Goal: Download file/media

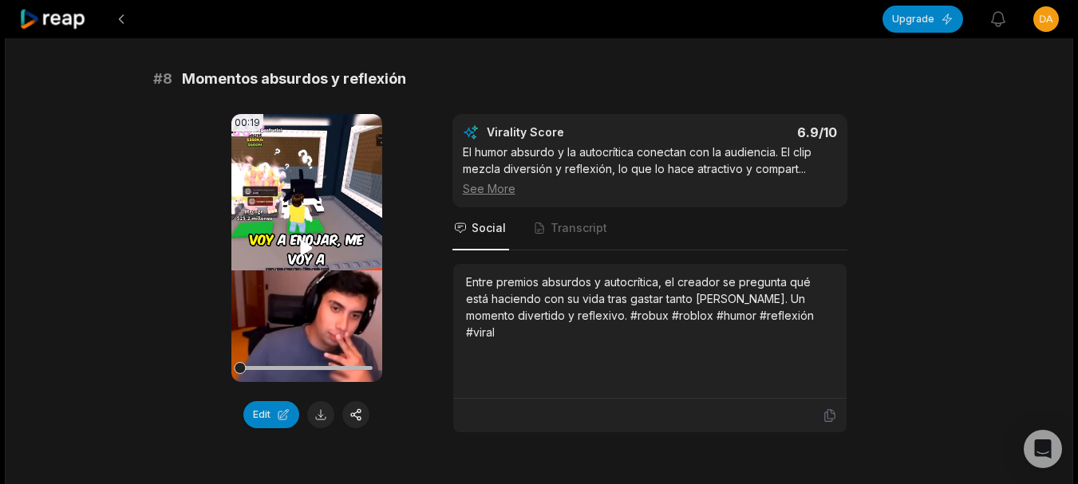
scroll to position [3430, 0]
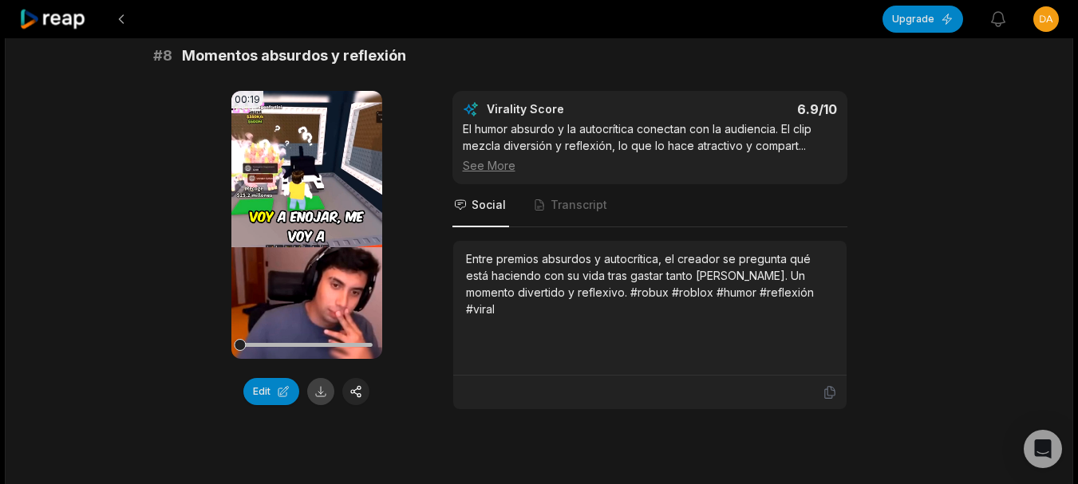
click at [325, 391] on button at bounding box center [320, 391] width 27 height 27
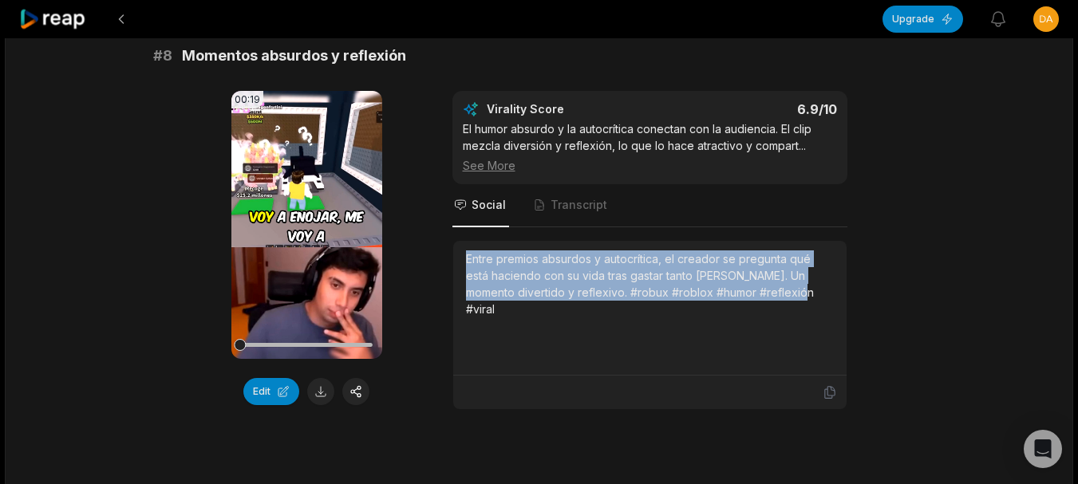
drag, startPoint x: 463, startPoint y: 257, endPoint x: 804, endPoint y: 313, distance: 345.9
click at [804, 313] on div "Entre premios absurdos y autocrítica, el creador se pregunta qué está haciendo …" at bounding box center [649, 308] width 393 height 135
copy div "Entre premios absurdos y autocrítica, el creador se pregunta qué está haciendo …"
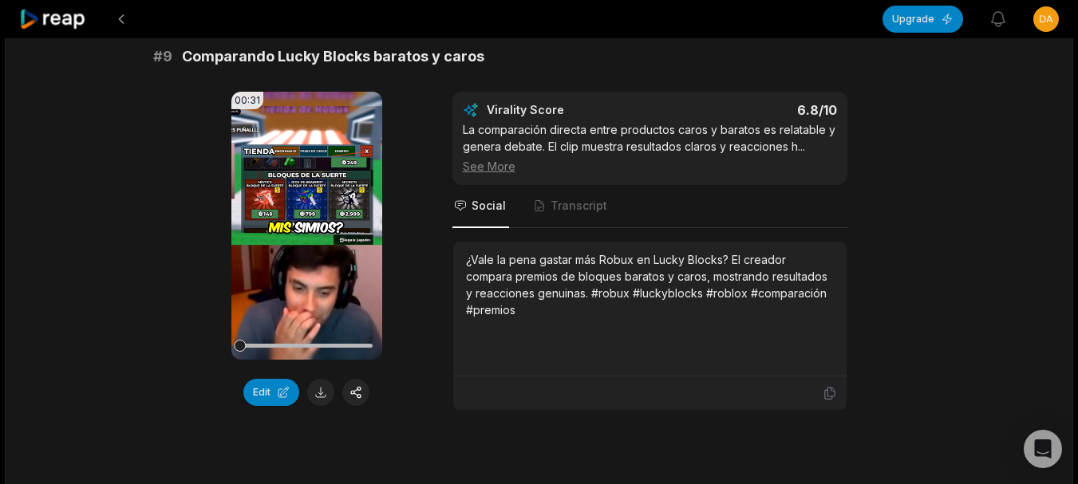
scroll to position [3908, 0]
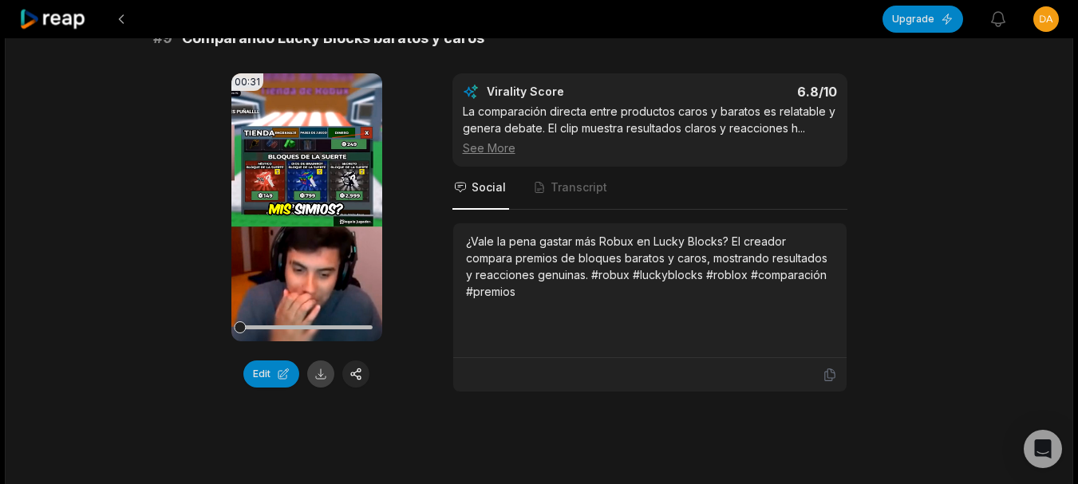
click at [321, 380] on button at bounding box center [320, 374] width 27 height 27
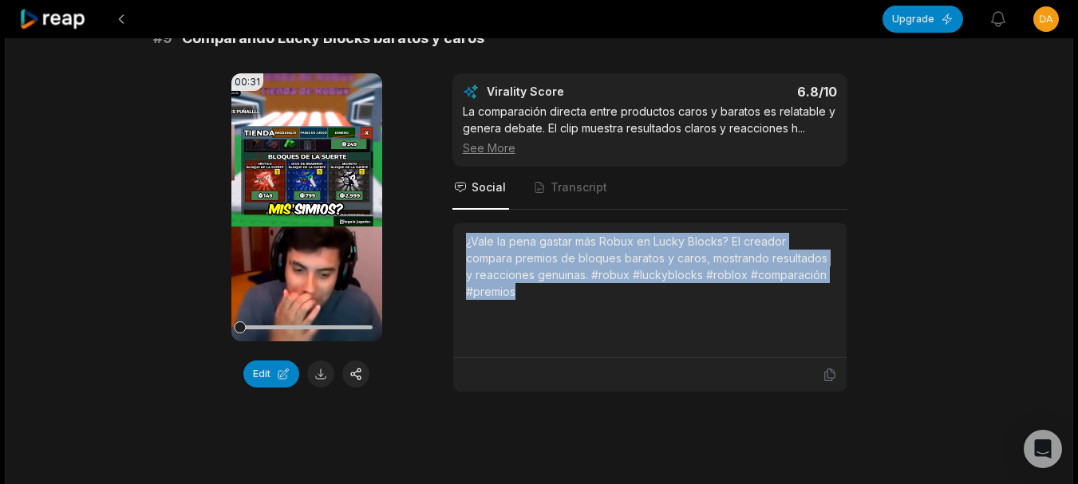
drag, startPoint x: 460, startPoint y: 244, endPoint x: 537, endPoint y: 300, distance: 94.8
click at [537, 300] on div "¿Vale la pena gastar más Robux en Lucky Blocks? El creador compara premios de b…" at bounding box center [649, 290] width 393 height 135
copy div "¿Vale la pena gastar más Robux en Lucky Blocks? El creador compara premios de b…"
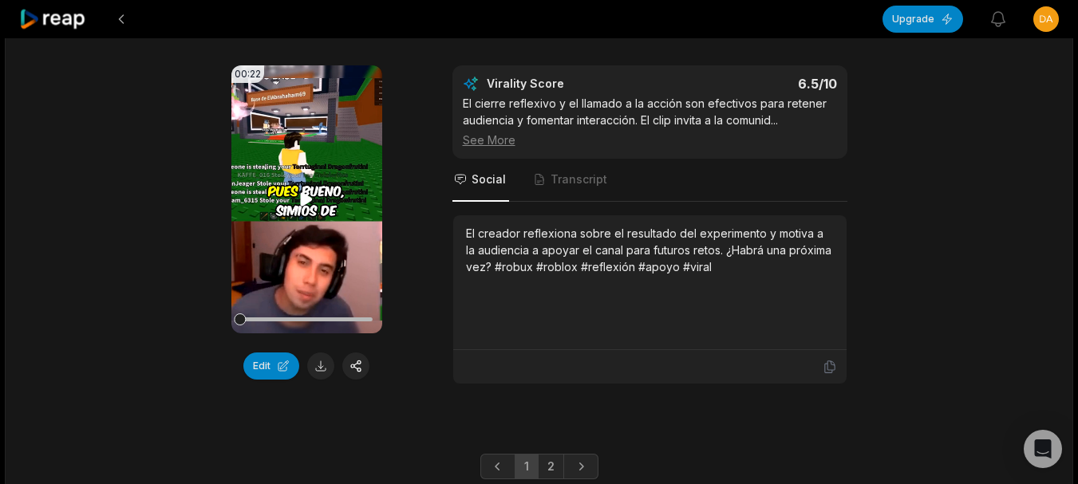
scroll to position [4436, 0]
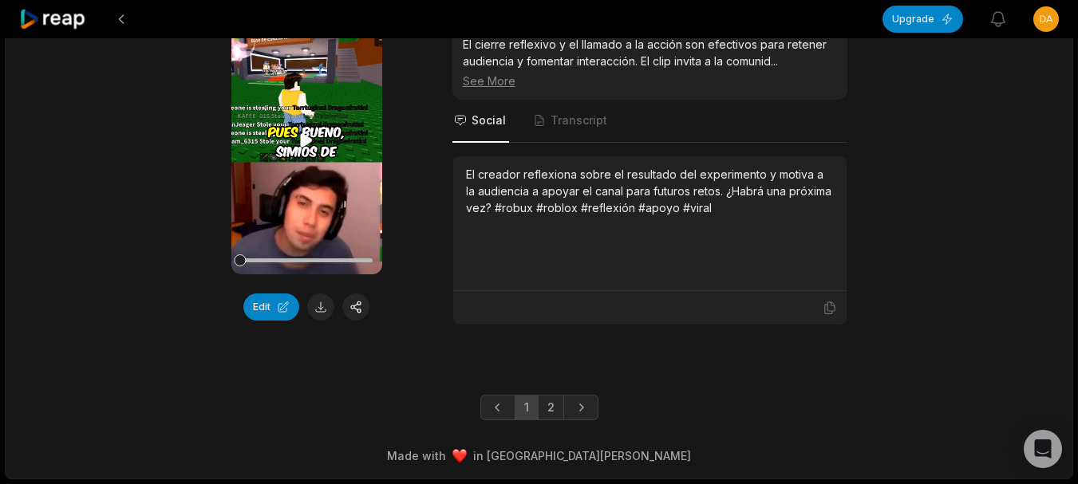
click at [321, 140] on video "Your browser does not support mp4 format." at bounding box center [306, 140] width 151 height 268
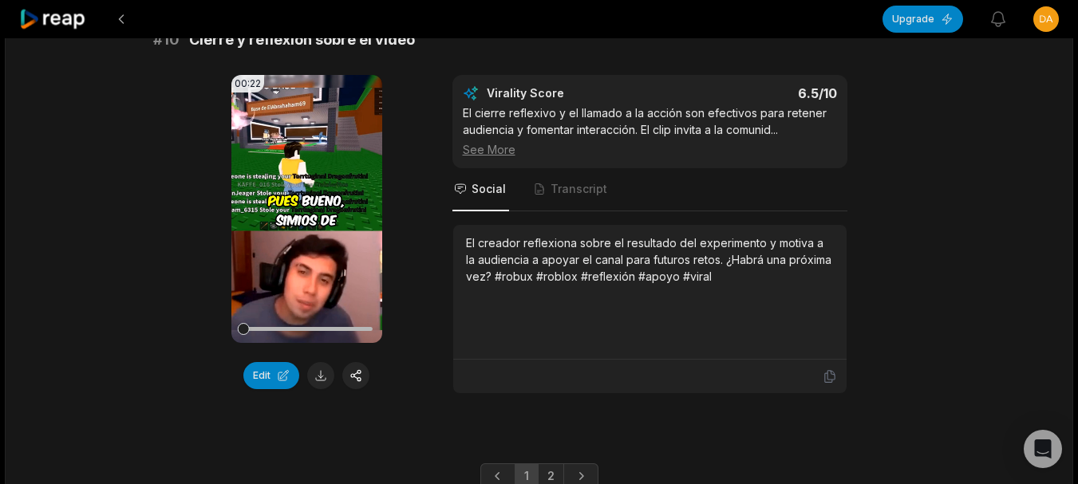
scroll to position [4356, 0]
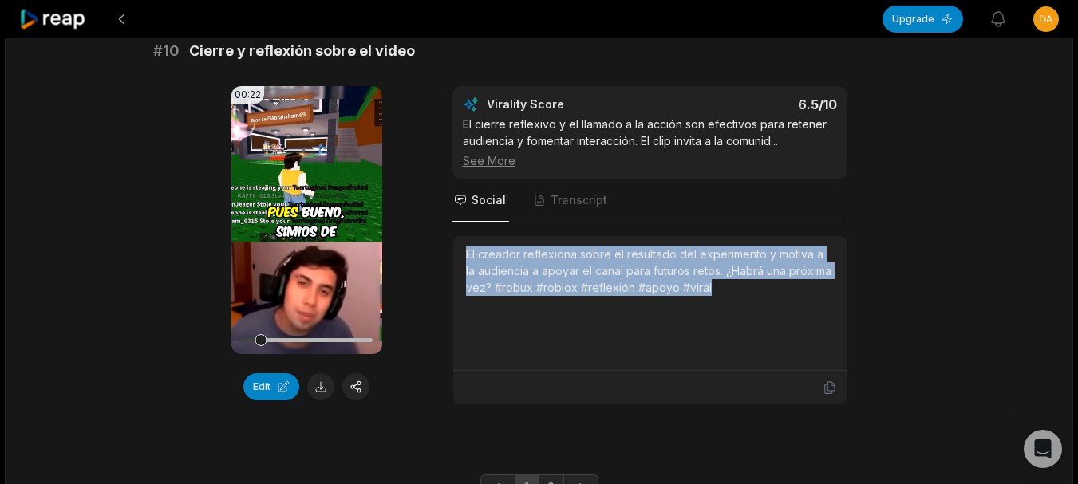
drag, startPoint x: 465, startPoint y: 246, endPoint x: 723, endPoint y: 294, distance: 261.9
click at [723, 294] on div "El creador reflexiona sobre el resultado del experimento y motiva a la audienci…" at bounding box center [650, 271] width 368 height 50
copy div "El creador reflexiona sobre el resultado del experimento y motiva a la audienci…"
click at [323, 384] on button at bounding box center [320, 386] width 27 height 27
